Goal: Task Accomplishment & Management: Use online tool/utility

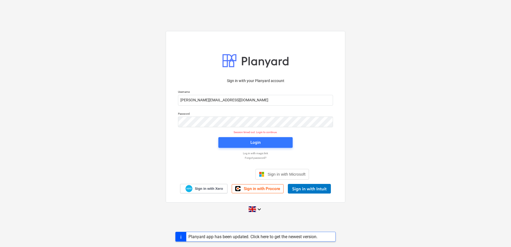
click at [256, 153] on p "Log in with magic link" at bounding box center [255, 152] width 160 height 3
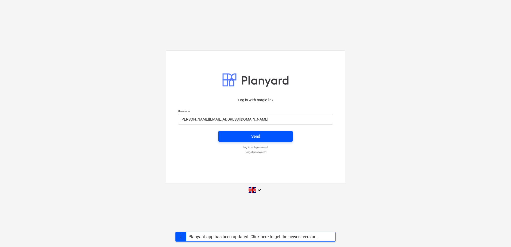
click at [247, 133] on span "Send" at bounding box center [255, 136] width 61 height 7
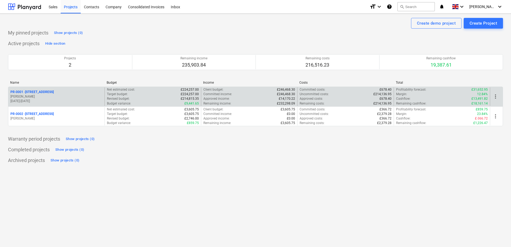
click at [64, 96] on p "[PERSON_NAME]" at bounding box center [56, 96] width 92 height 5
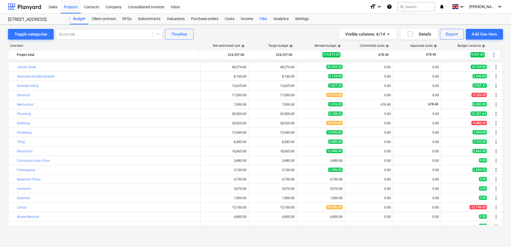
click at [260, 17] on div "Files" at bounding box center [263, 19] width 14 height 11
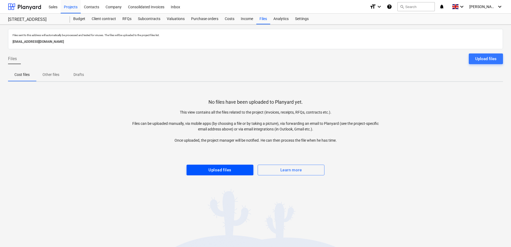
click at [231, 170] on div "Upload files" at bounding box center [219, 169] width 23 height 7
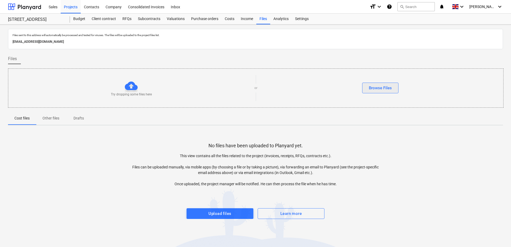
click at [368, 88] on button "Browse Files" at bounding box center [380, 88] width 36 height 11
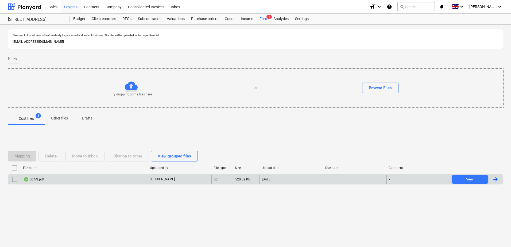
click at [116, 178] on div "SCAN.pdf" at bounding box center [84, 179] width 127 height 9
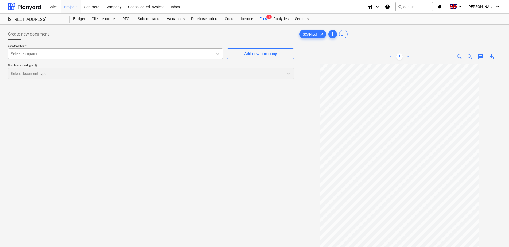
click at [59, 50] on div "Select company" at bounding box center [110, 53] width 204 height 7
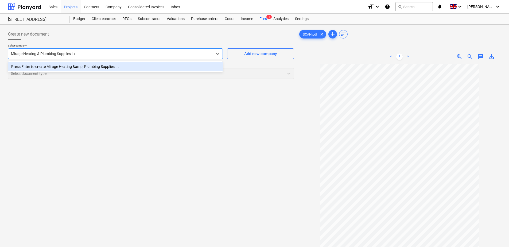
type input "Mirage Heating & Plumbing Supplies Ltd"
click at [56, 66] on div "Press Enter to create Mirage Heating &amp; Plumbing Supplies Ltd" at bounding box center [115, 66] width 215 height 9
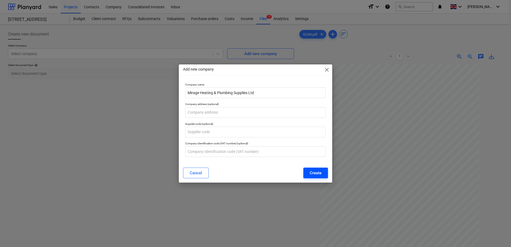
click at [320, 174] on div "Create" at bounding box center [316, 172] width 12 height 7
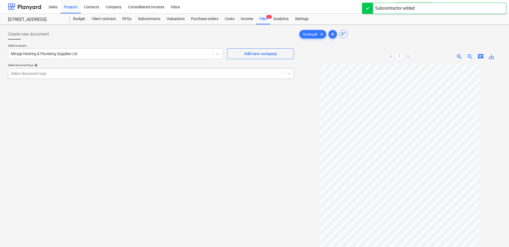
click at [145, 73] on div at bounding box center [146, 73] width 270 height 5
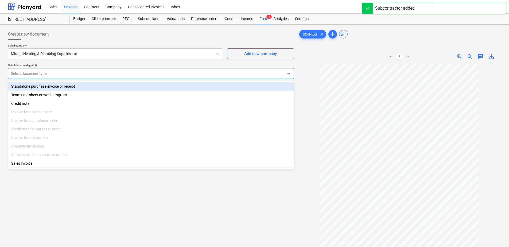
click at [80, 88] on div "Standalone purchase invoice or receipt" at bounding box center [151, 86] width 286 height 9
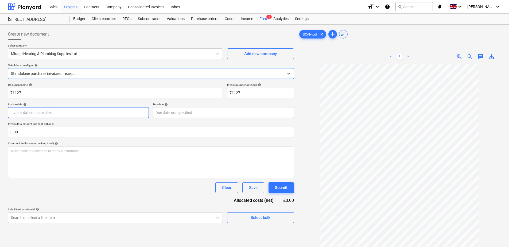
click at [73, 115] on body "Sales Projects Contacts Company Consolidated Invoices Inbox format_size keyboar…" at bounding box center [254, 123] width 509 height 247
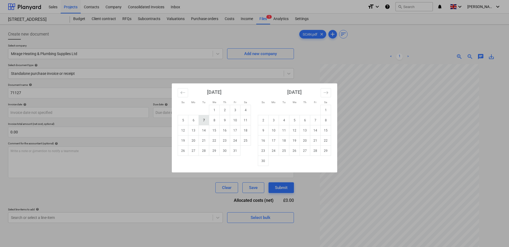
click at [205, 119] on td "7" at bounding box center [204, 120] width 10 height 10
type input "07 Oct 2025"
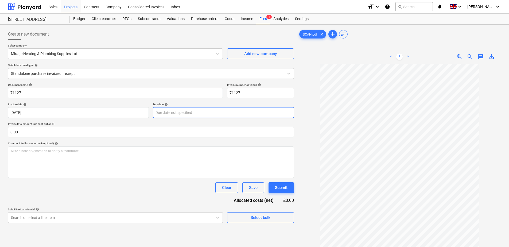
click at [188, 113] on body "Sales Projects Contacts Company Consolidated Invoices Inbox format_size keyboar…" at bounding box center [254, 123] width 509 height 247
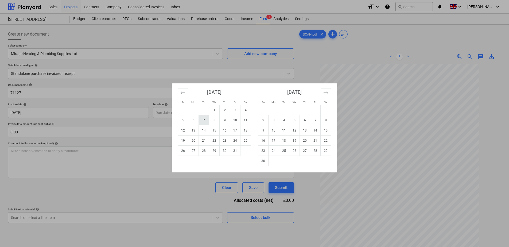
click at [208, 119] on td "7" at bounding box center [204, 120] width 10 height 10
type input "07 Oct 2025"
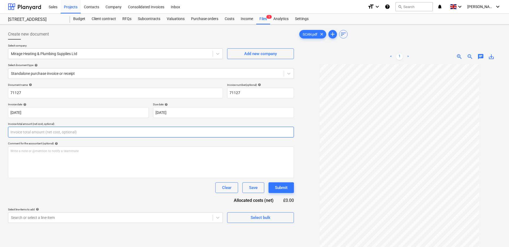
click at [47, 134] on input "text" at bounding box center [151, 132] width 286 height 11
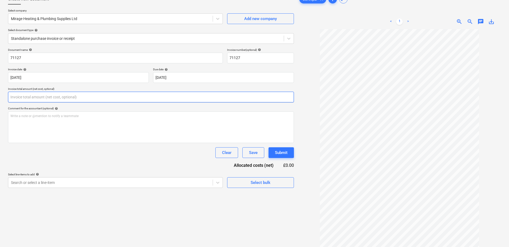
scroll to position [53, 0]
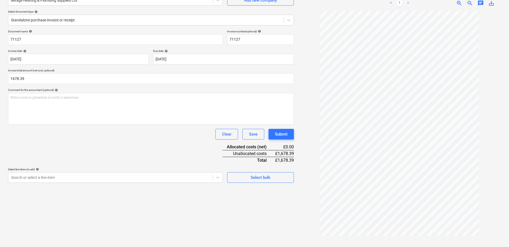
type input "1,678.39"
click at [107, 131] on div "Clear Save Submit" at bounding box center [151, 134] width 286 height 11
click at [220, 177] on body "Sales Projects Contacts Company Consolidated Invoices Inbox format_size keyboar…" at bounding box center [254, 70] width 509 height 247
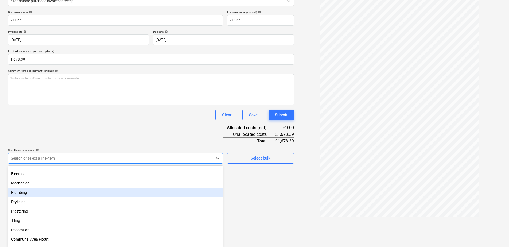
click at [28, 190] on div "Plumbing" at bounding box center [115, 192] width 215 height 9
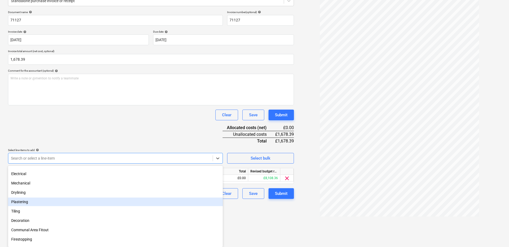
click at [305, 174] on html "Sales Projects Contacts Company Consolidated Invoices Inbox format_size keyboar…" at bounding box center [254, 50] width 509 height 247
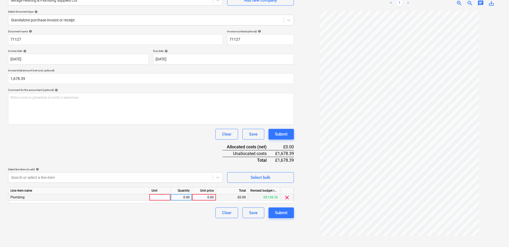
click at [204, 199] on div "0.00" at bounding box center [204, 197] width 20 height 7
type input "1678.39"
click at [197, 161] on div "Document name help 71127 Invoice number (optional) help 71127 Invoice date help…" at bounding box center [151, 124] width 286 height 188
click at [278, 208] on button "Submit" at bounding box center [281, 212] width 25 height 11
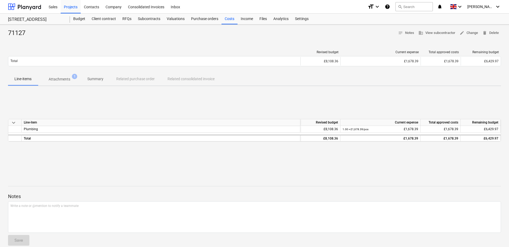
drag, startPoint x: 276, startPoint y: 154, endPoint x: 188, endPoint y: 172, distance: 90.0
click at [276, 154] on div "keyboard_arrow_down Line-item Revised budget Current expense Total approved cos…" at bounding box center [254, 130] width 493 height 80
